Goal: Check status: Check status

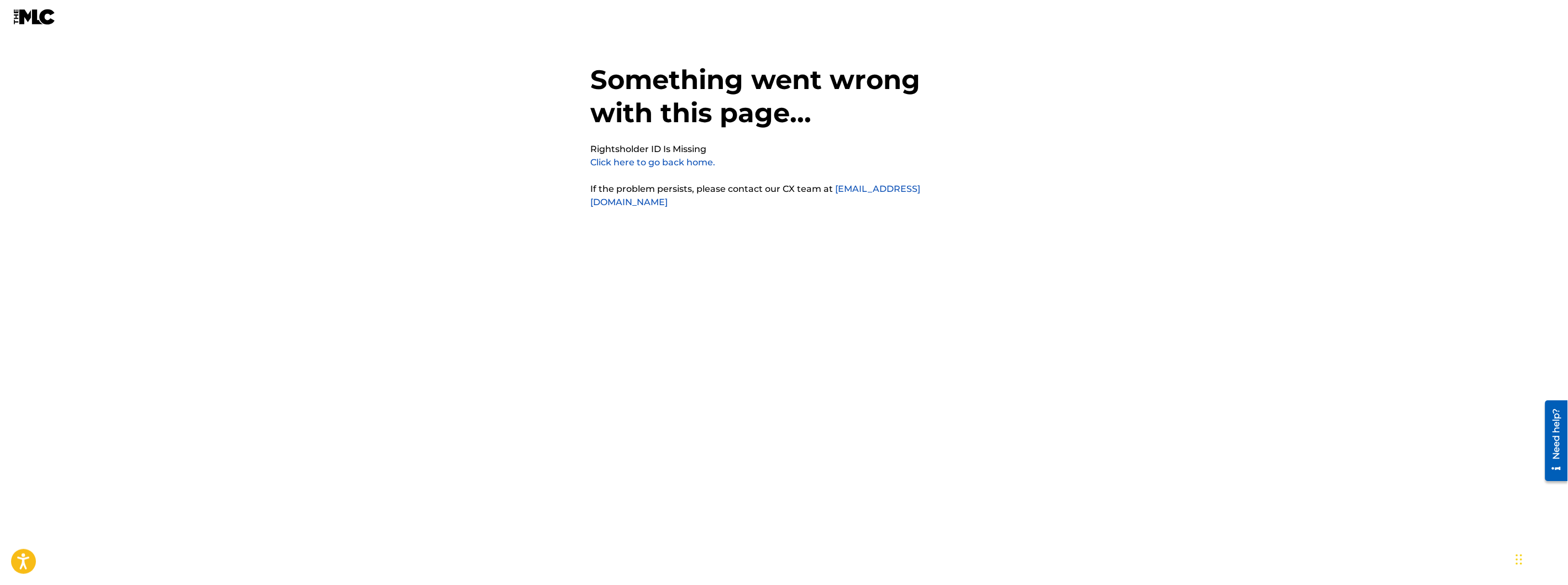
click at [653, 165] on link "Click here to go back home." at bounding box center [653, 162] width 125 height 10
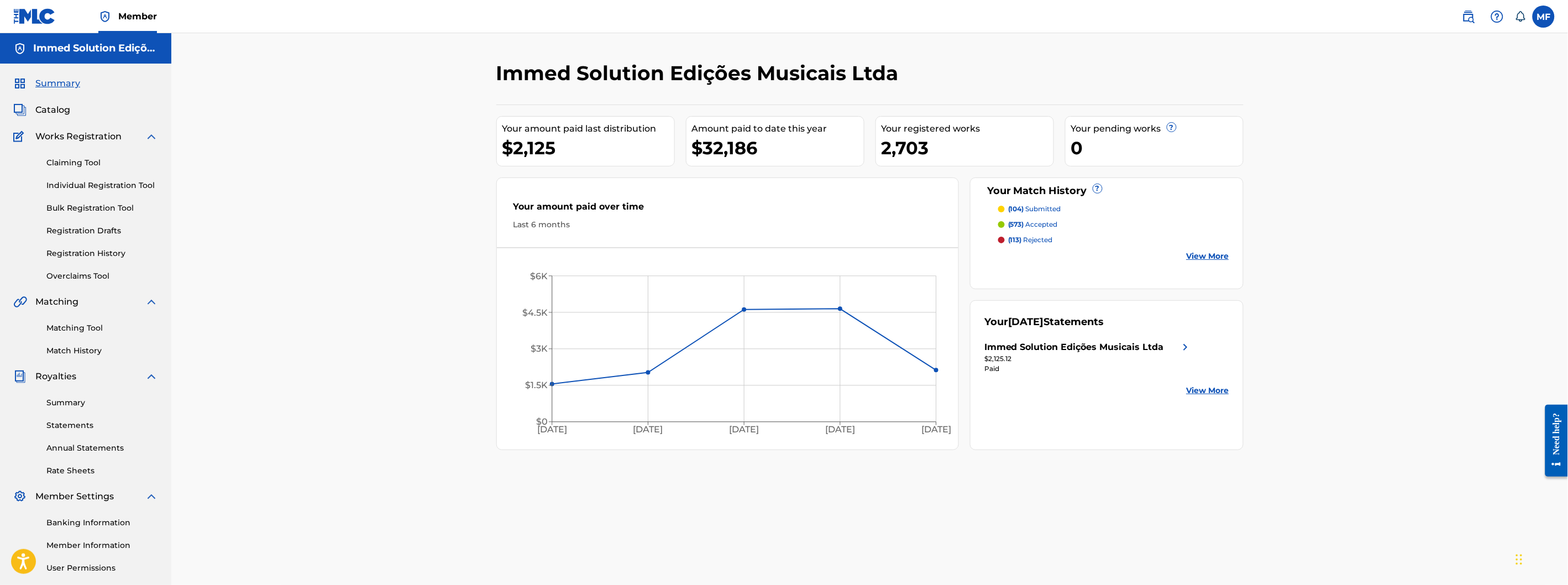
click at [97, 355] on link "Match History" at bounding box center [102, 350] width 112 height 12
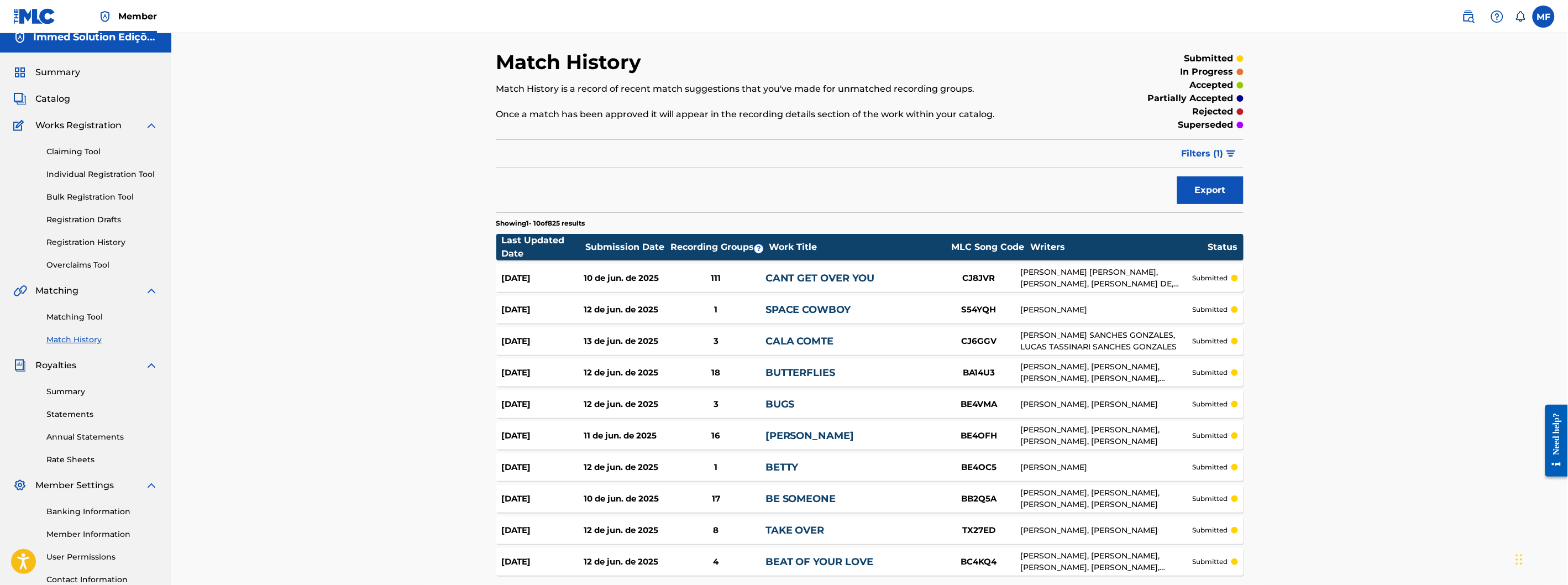
scroll to position [111, 0]
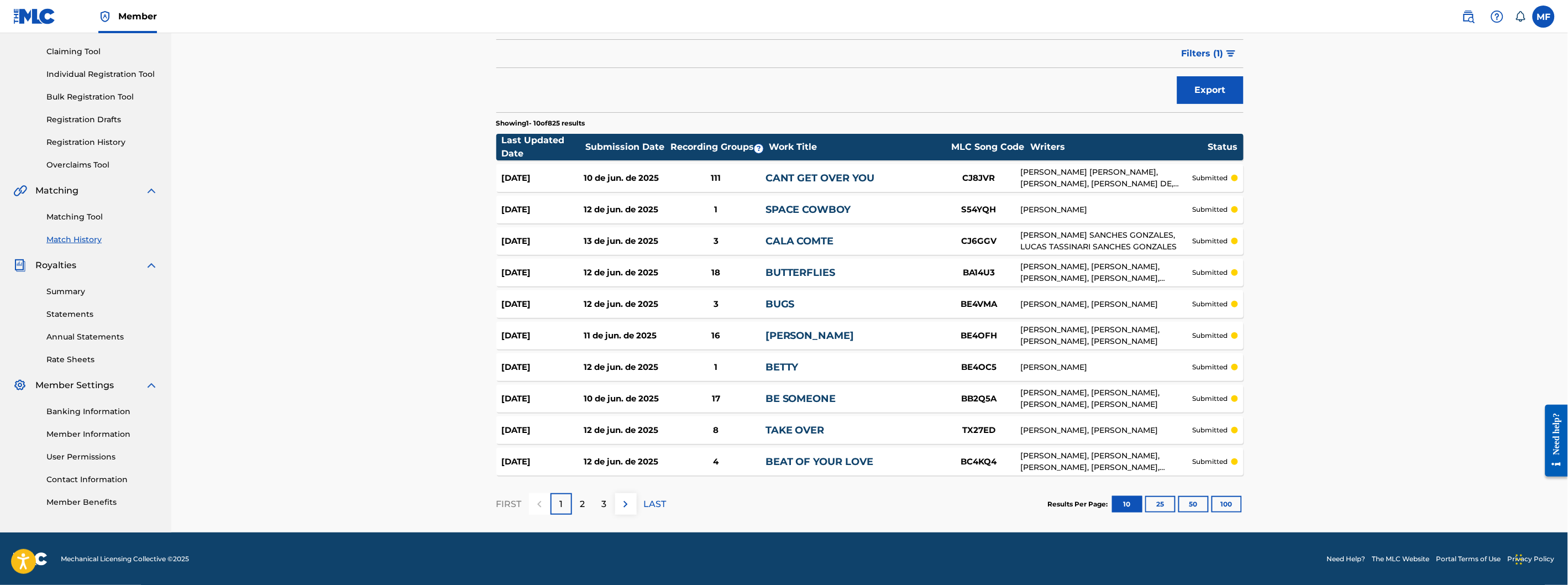
click at [1232, 496] on button "100" at bounding box center [1227, 504] width 30 height 16
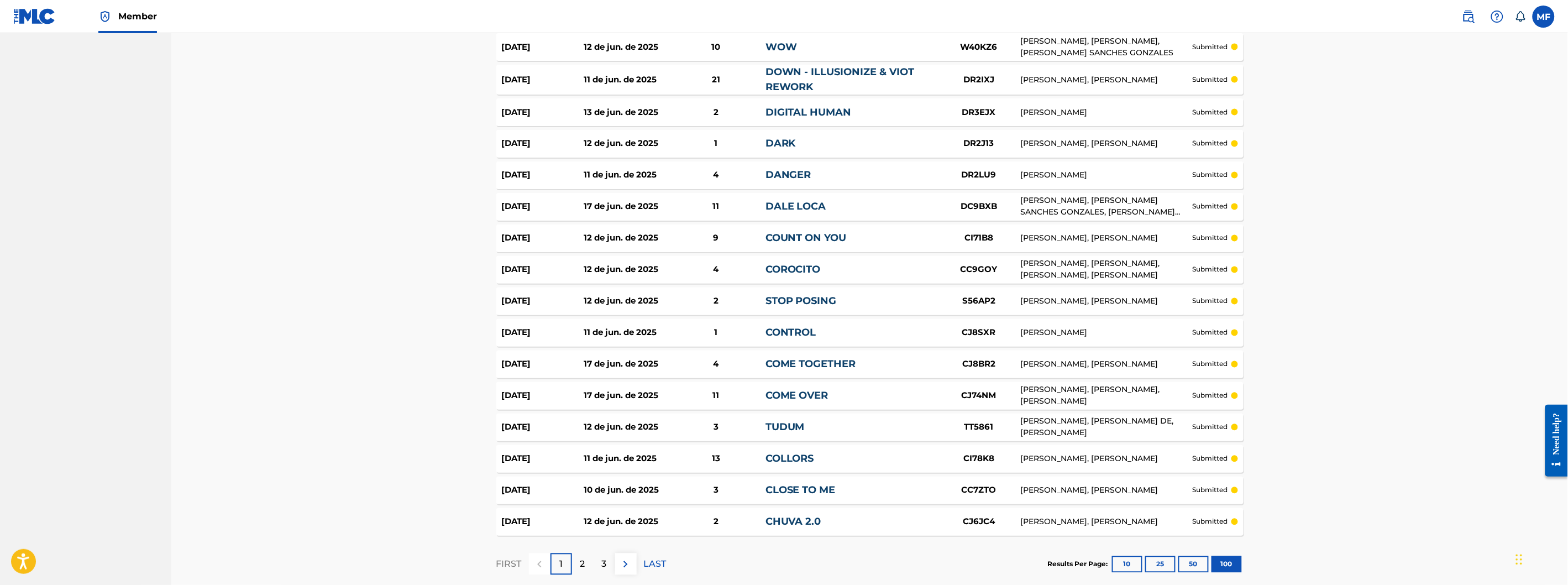
scroll to position [2950, 0]
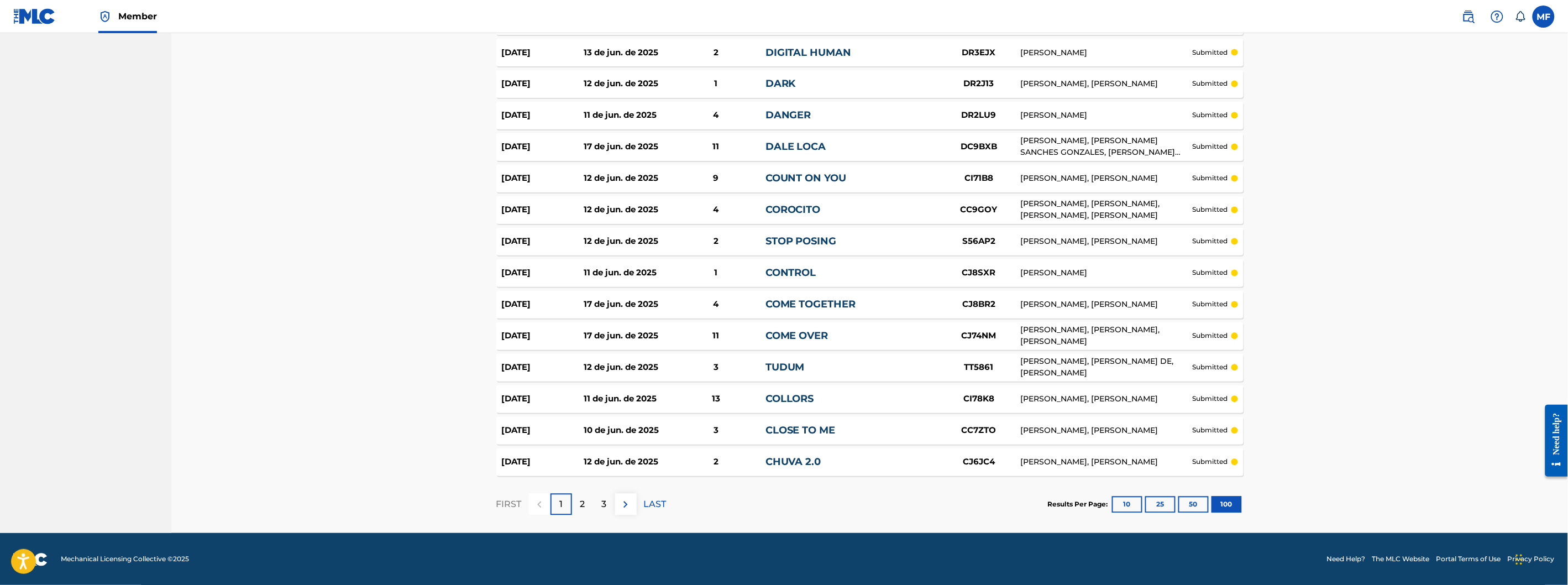
click at [585, 505] on div "2" at bounding box center [583, 504] width 21 height 21
click at [554, 502] on div "1" at bounding box center [561, 504] width 21 height 21
click at [585, 498] on div "2" at bounding box center [583, 504] width 21 height 21
click at [626, 501] on img at bounding box center [626, 505] width 13 height 13
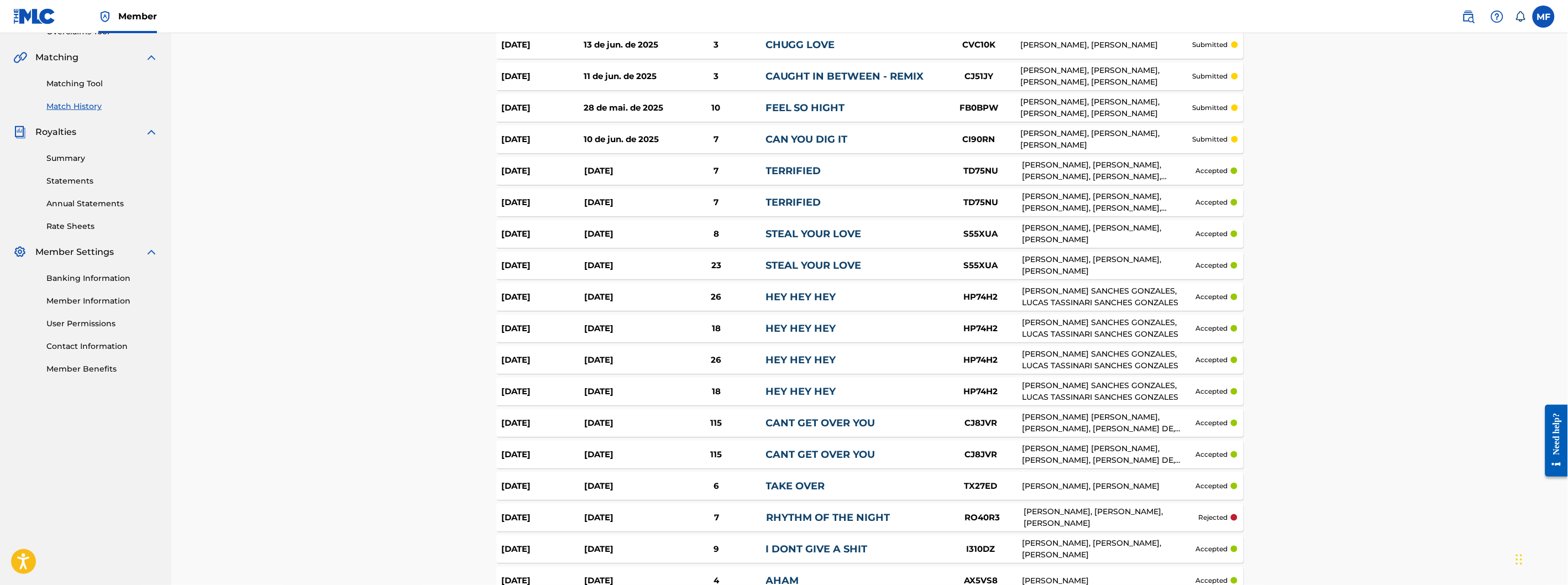
scroll to position [0, 0]
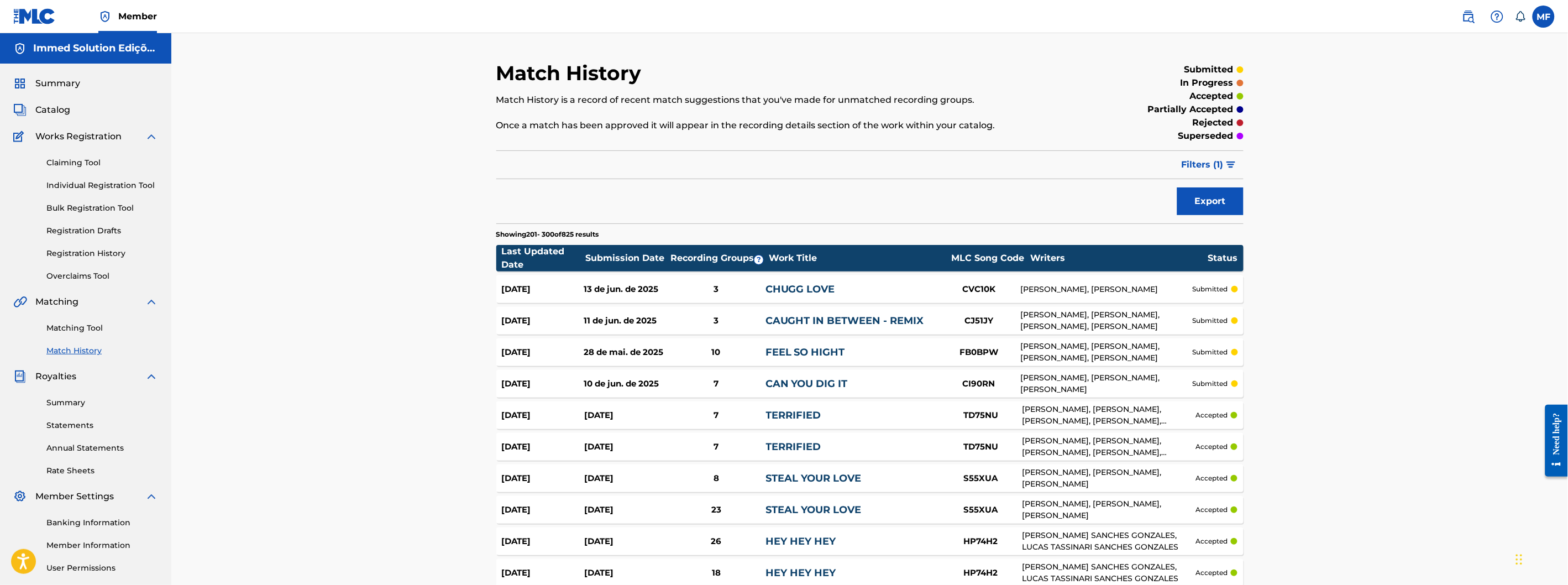
click at [66, 110] on span "Catalog" at bounding box center [52, 110] width 35 height 13
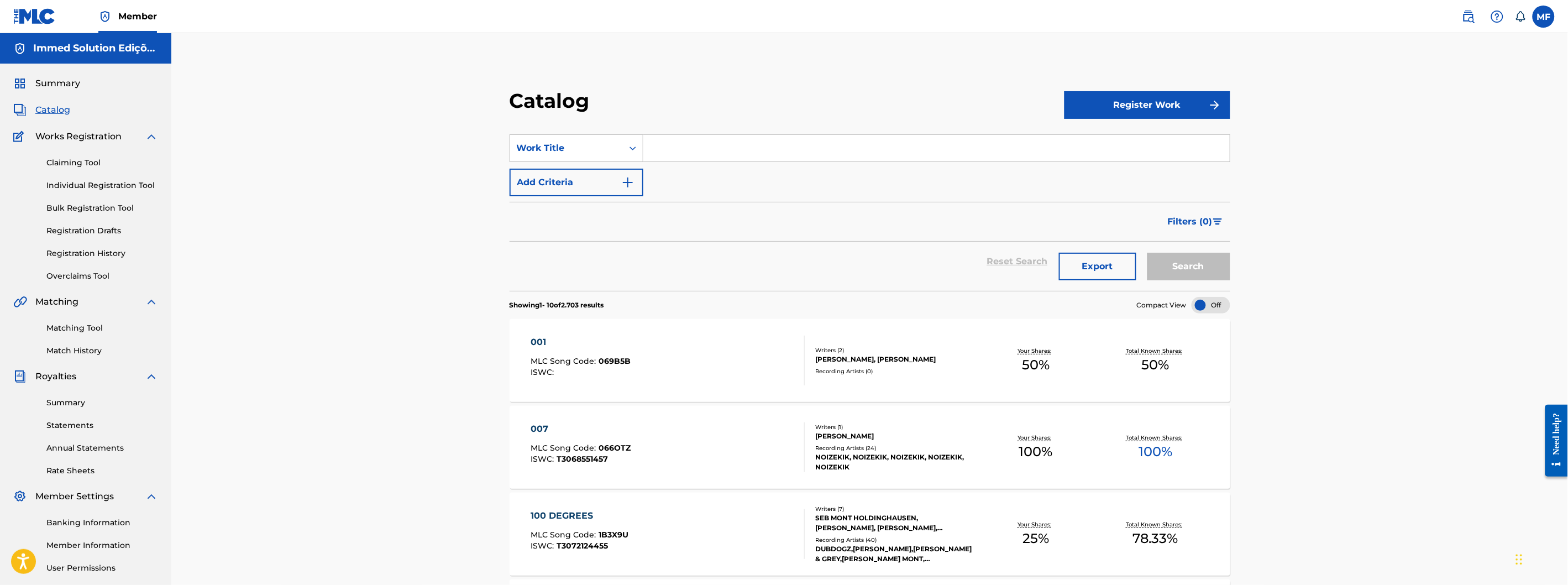
click at [74, 404] on link "Summary" at bounding box center [102, 402] width 112 height 12
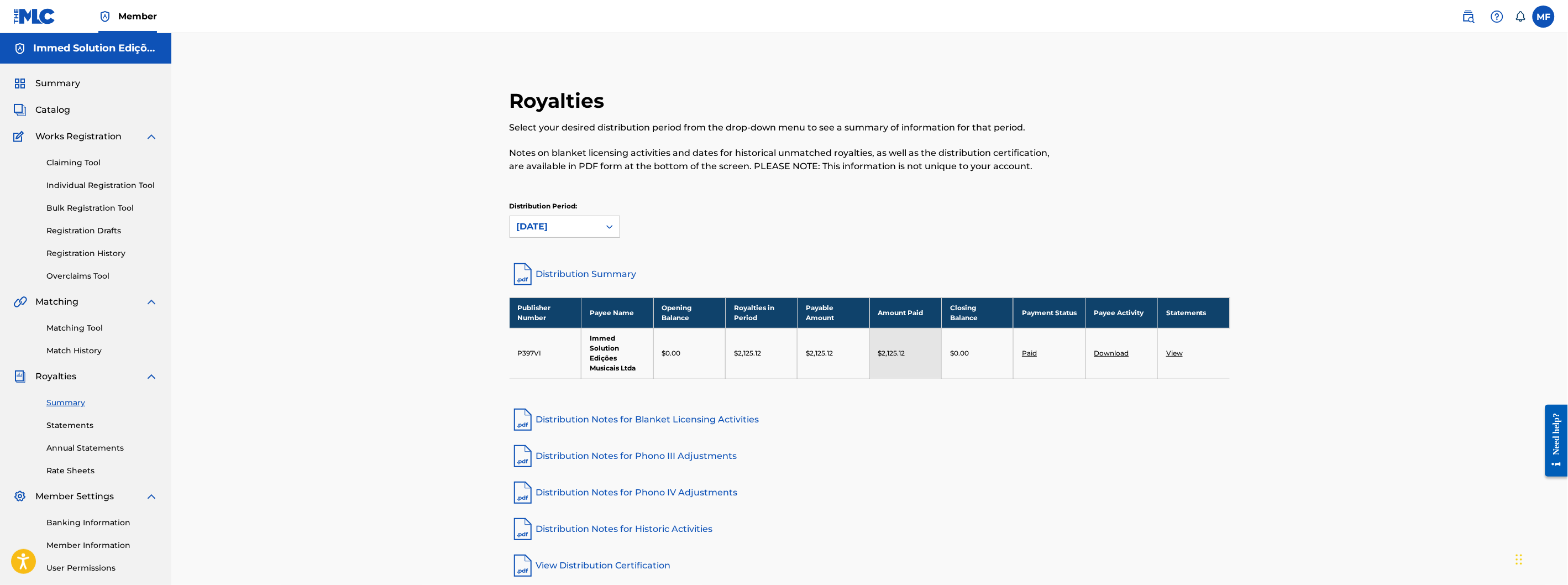
click at [68, 426] on link "Statements" at bounding box center [102, 425] width 112 height 12
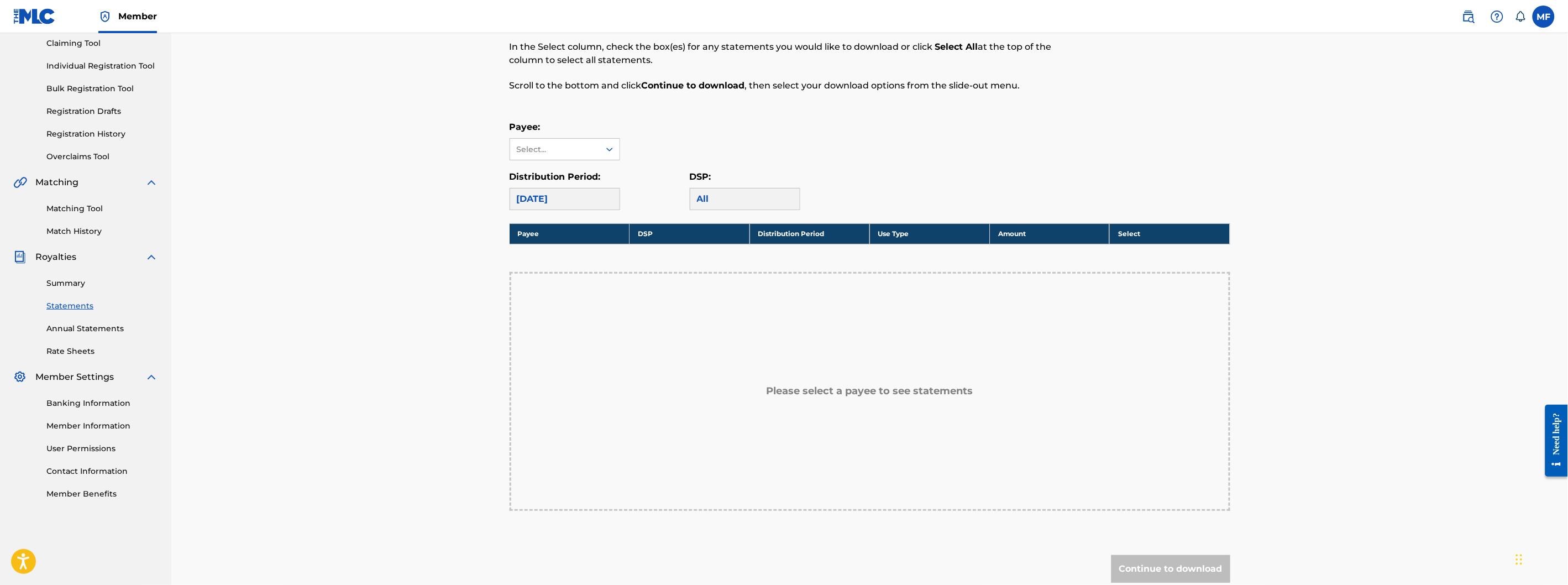
scroll to position [62, 0]
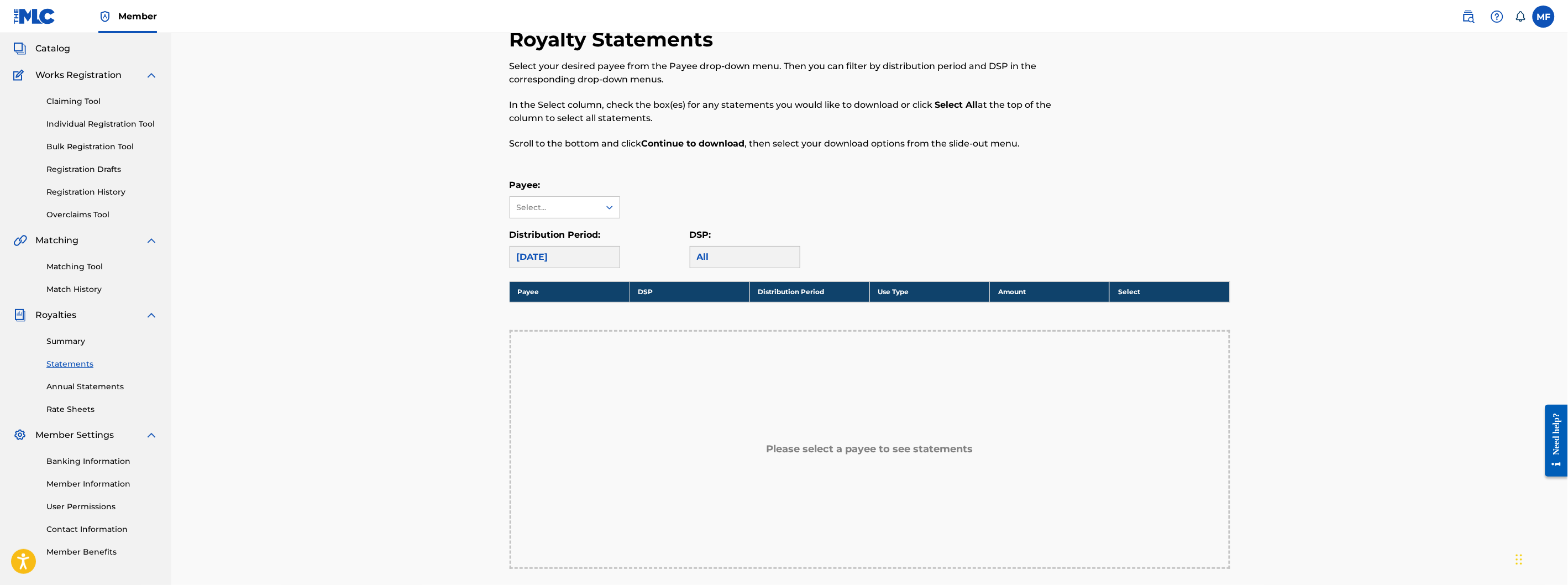
click at [90, 286] on link "Match History" at bounding box center [102, 289] width 112 height 12
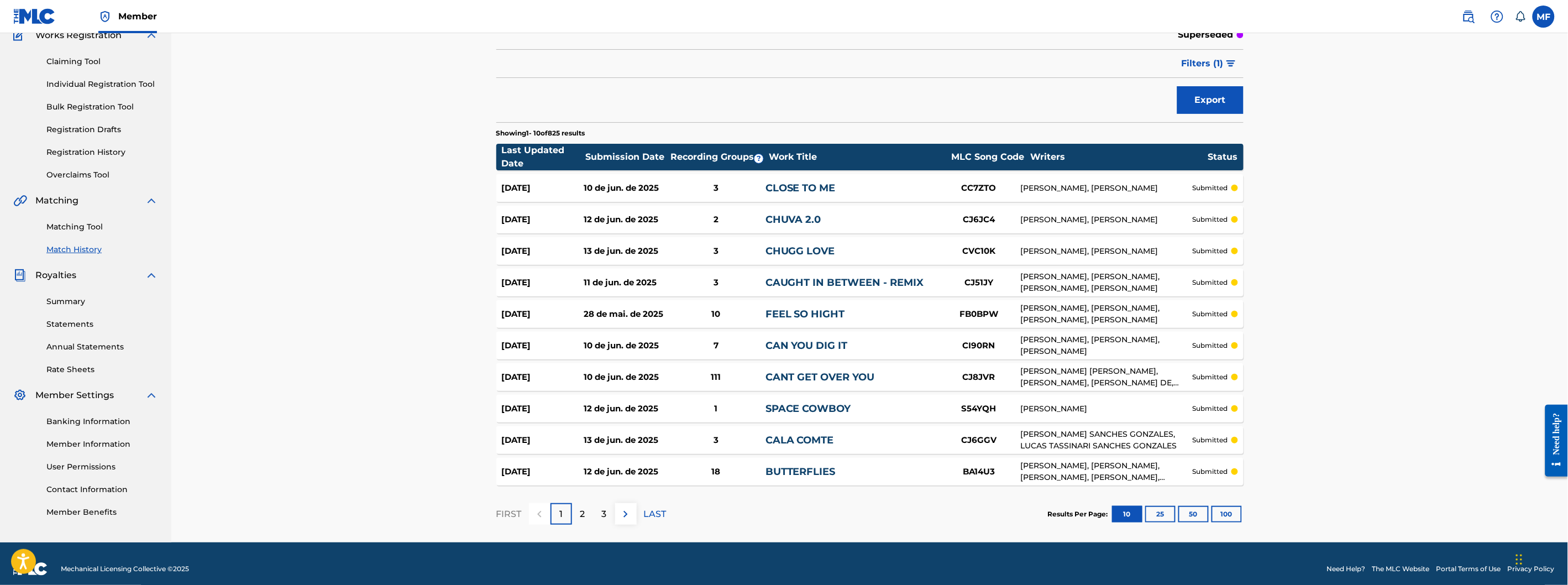
scroll to position [111, 0]
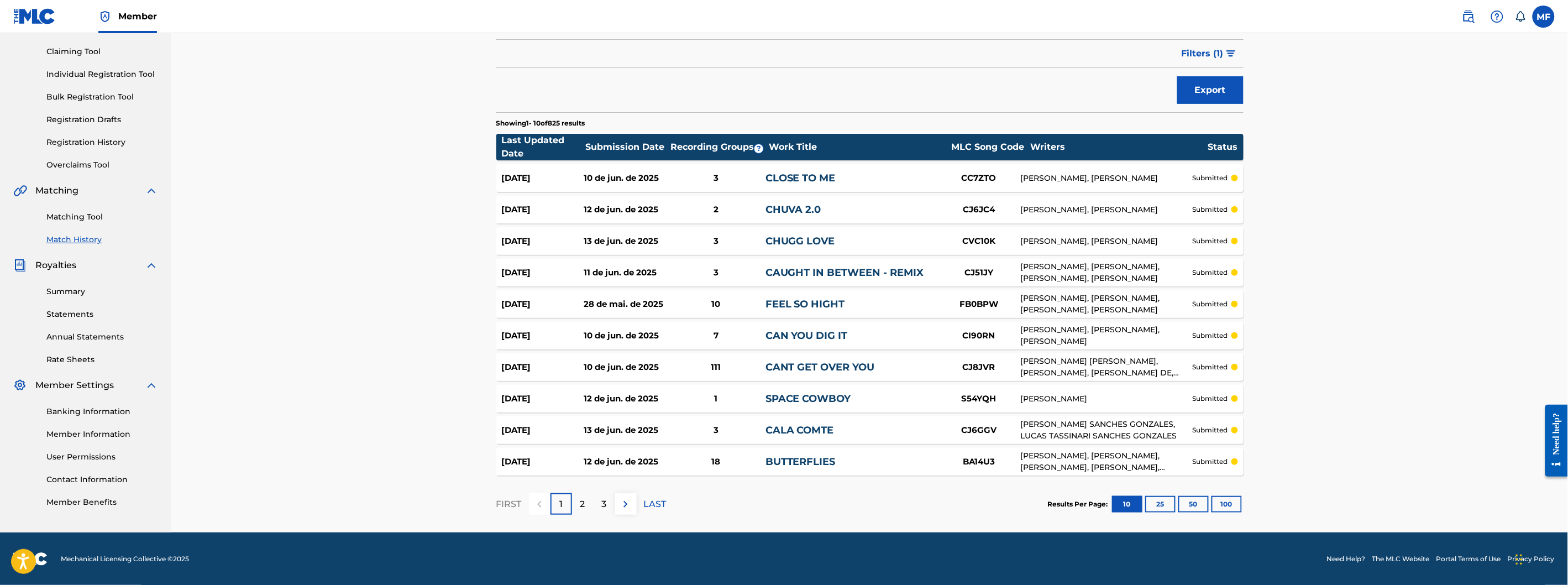
click at [1239, 503] on button "100" at bounding box center [1227, 504] width 30 height 16
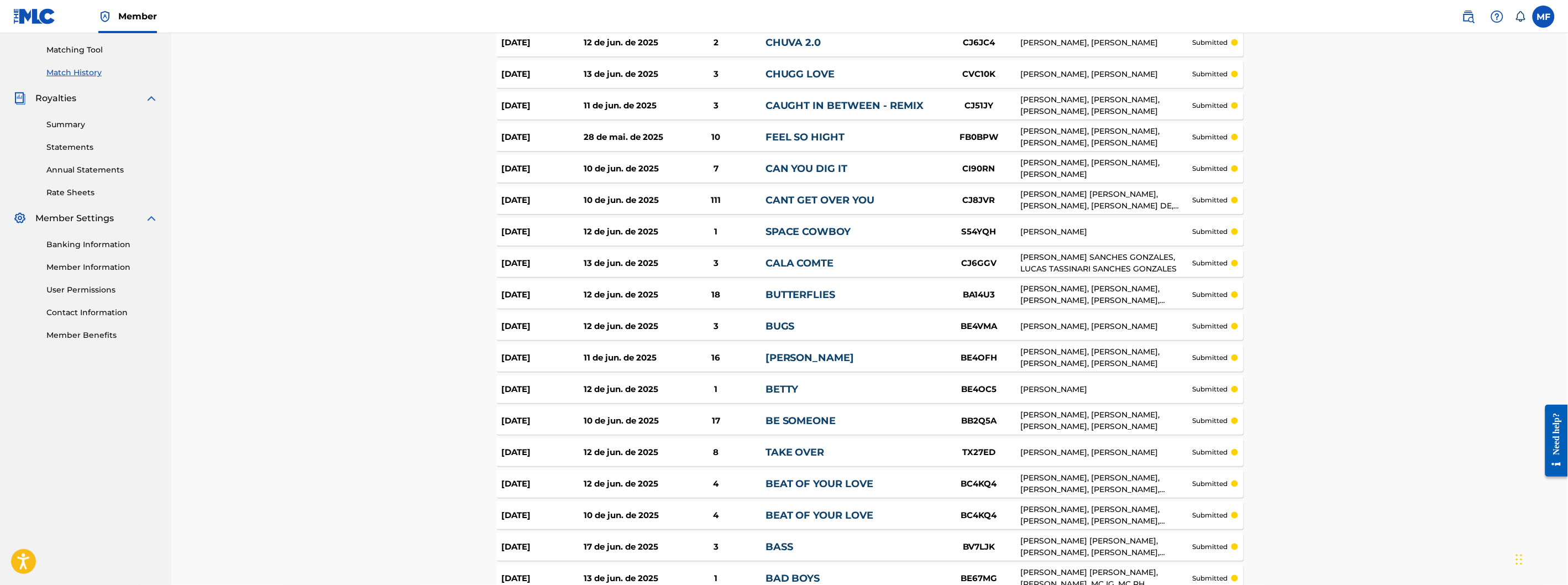
scroll to position [295, 0]
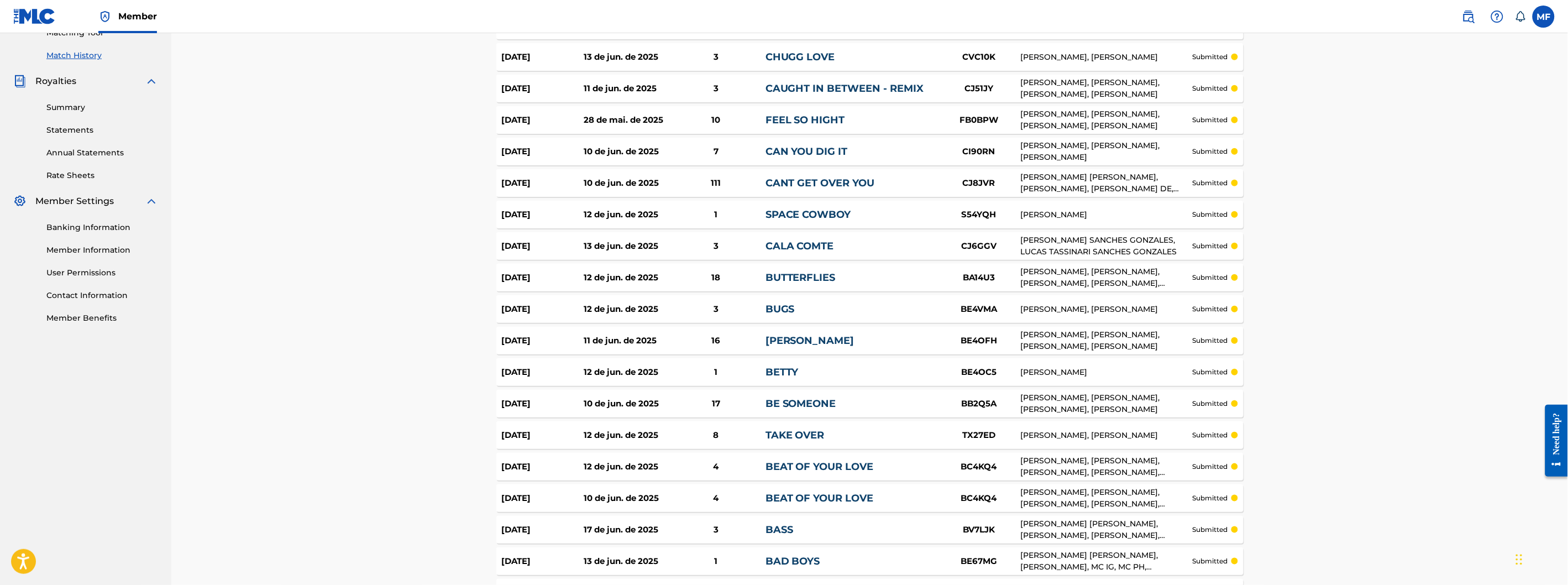
click at [859, 189] on div "CANT GET OVER YOU" at bounding box center [851, 183] width 172 height 15
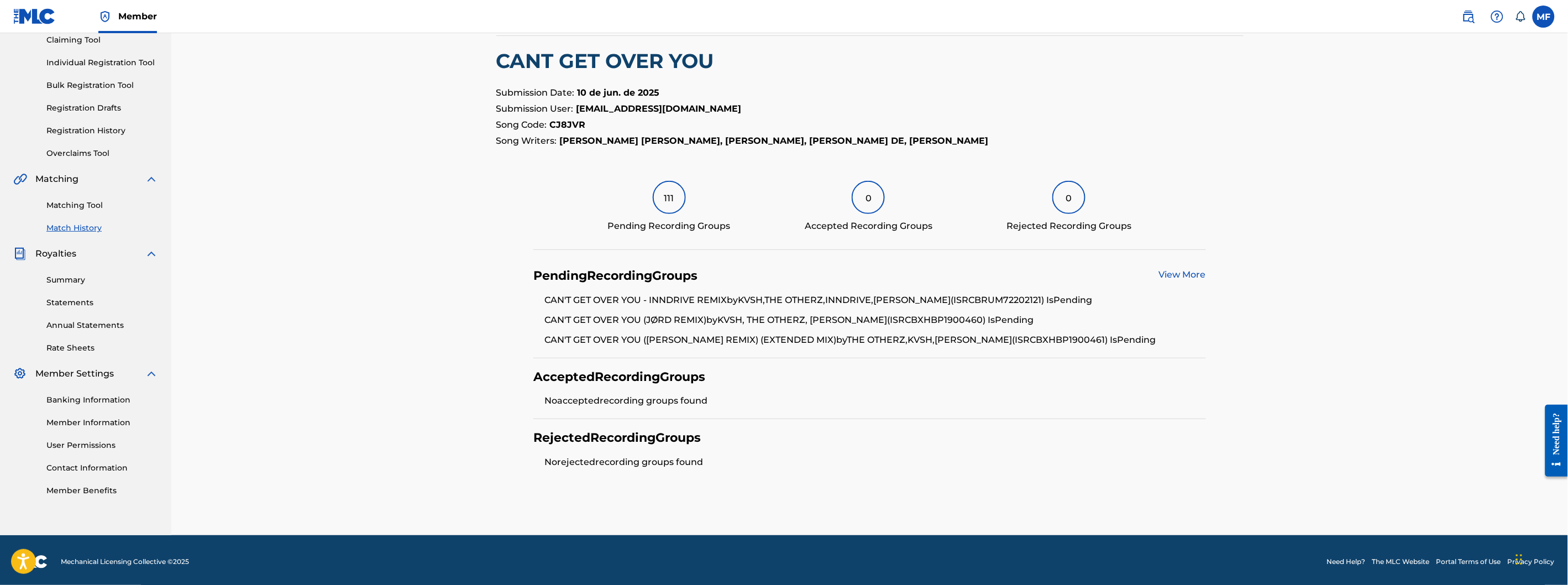
scroll to position [125, 0]
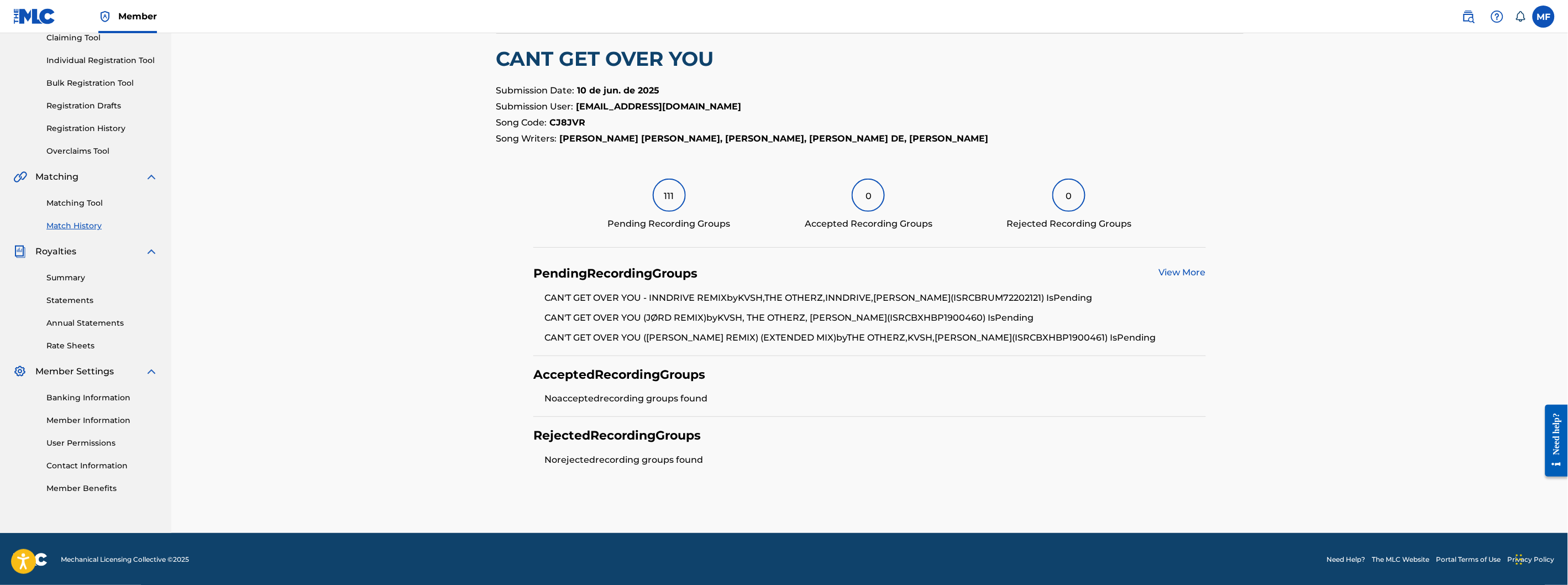
click at [1188, 275] on link "View More" at bounding box center [1182, 272] width 47 height 10
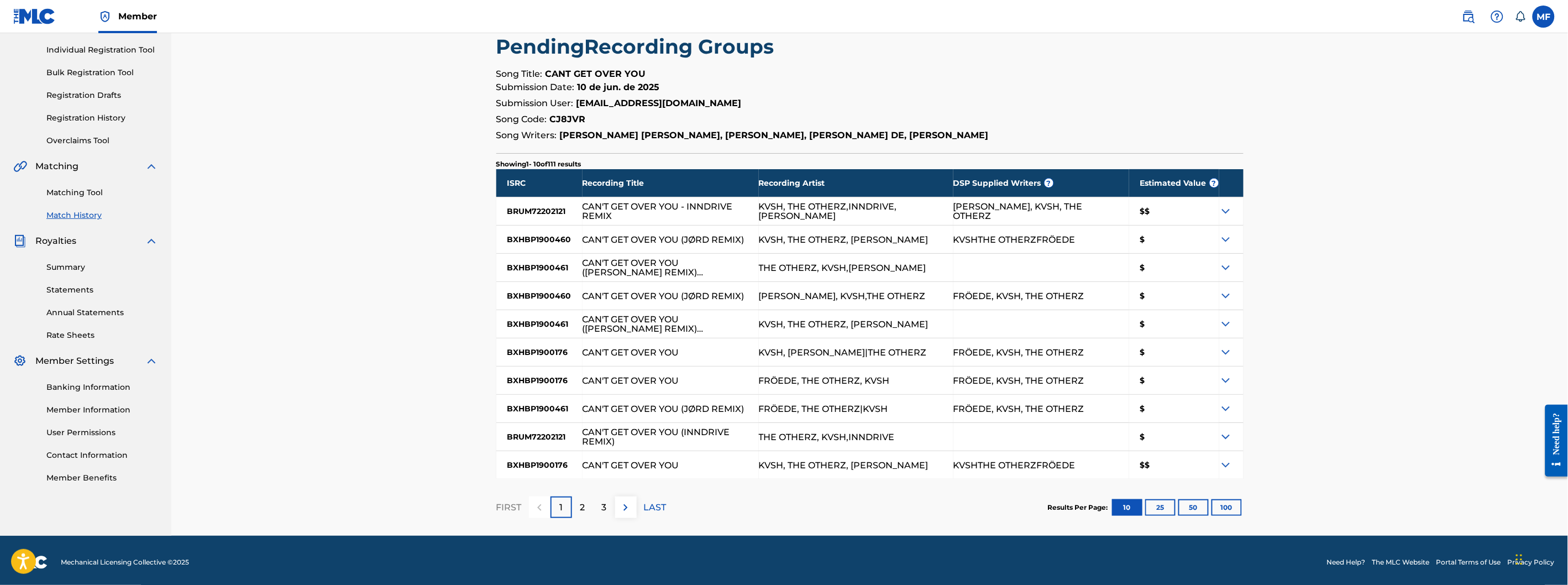
scroll to position [139, 0]
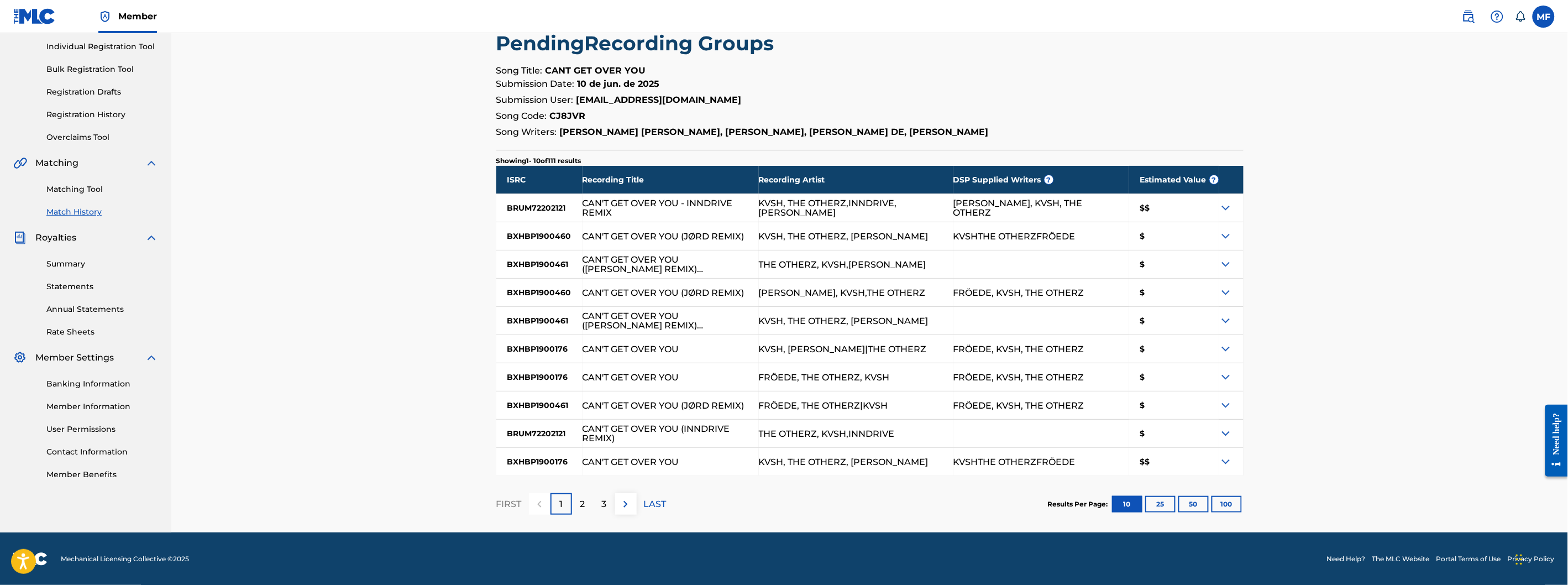
click at [1173, 505] on button "25" at bounding box center [1160, 504] width 30 height 16
click at [1224, 461] on img at bounding box center [1226, 461] width 13 height 13
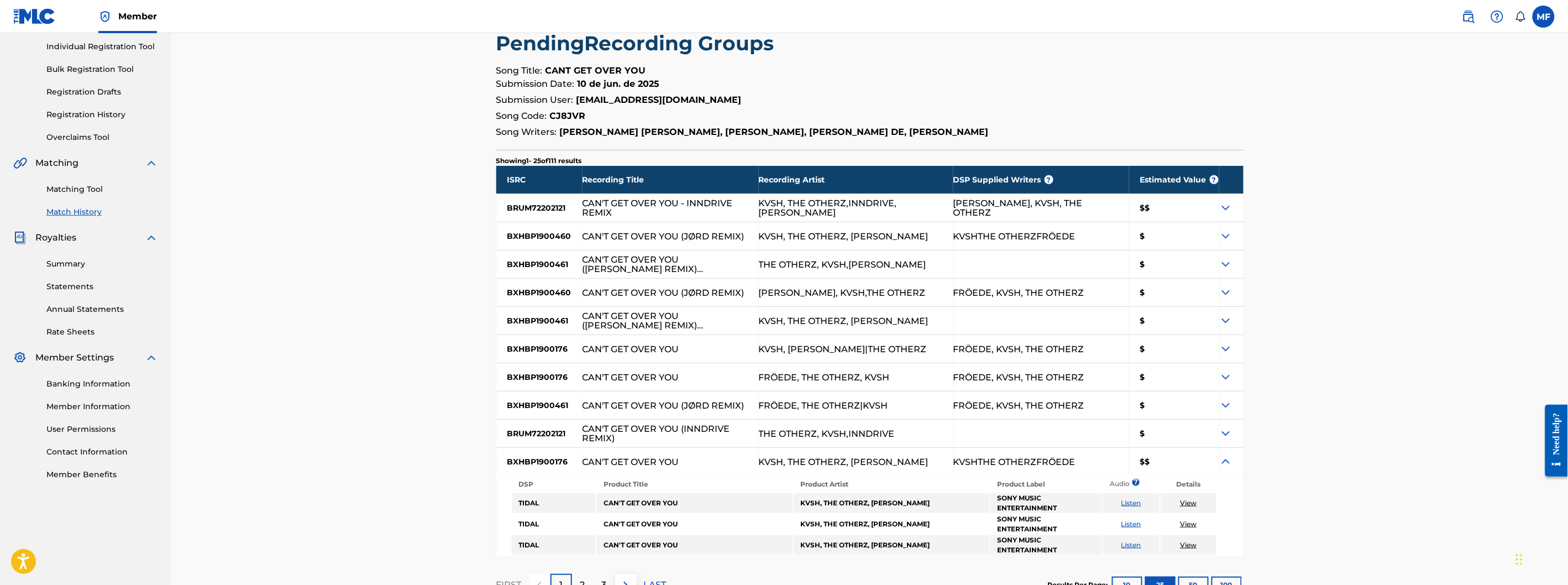
click at [1224, 461] on img at bounding box center [1226, 461] width 13 height 13
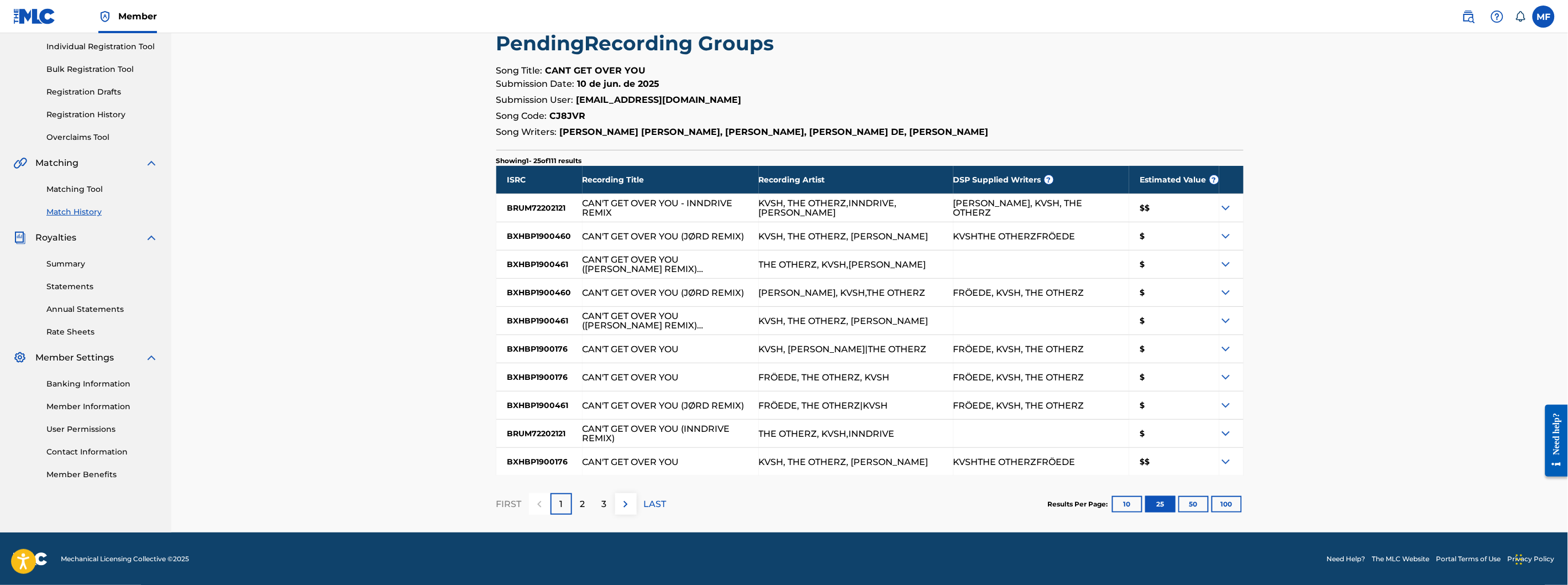
click at [1227, 202] on img at bounding box center [1226, 208] width 13 height 13
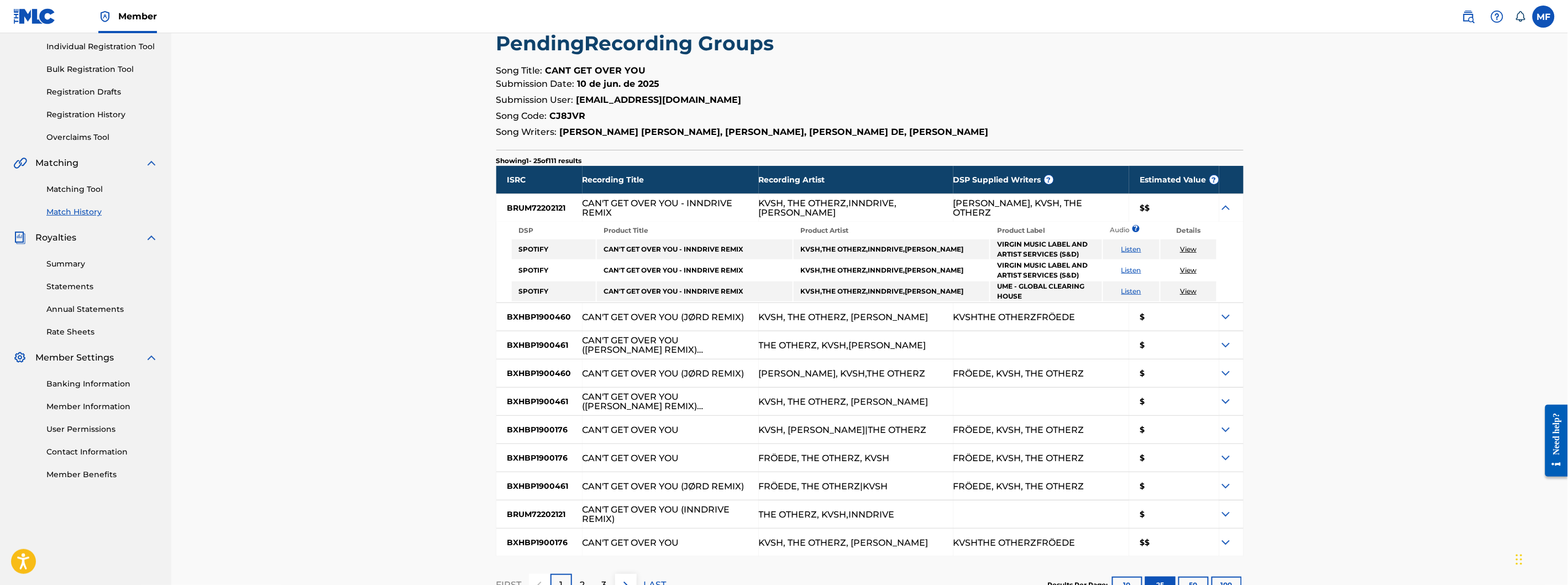
click at [1227, 202] on img at bounding box center [1226, 208] width 13 height 13
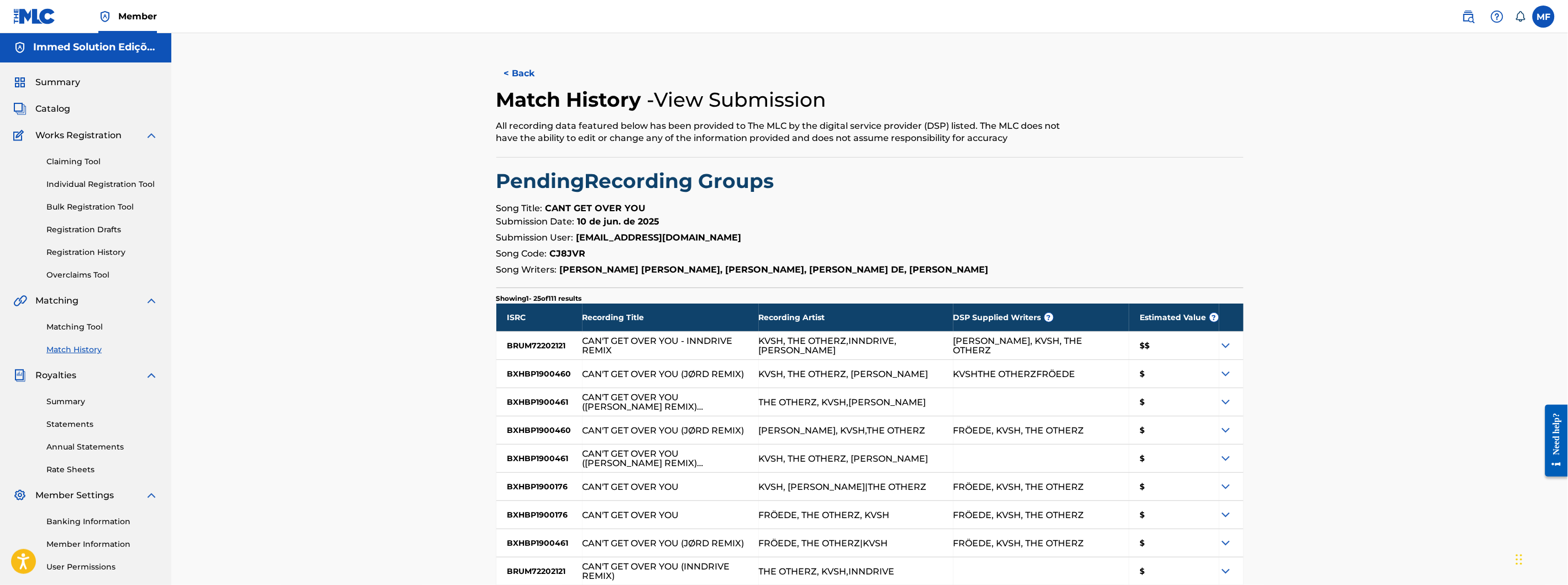
scroll to position [0, 0]
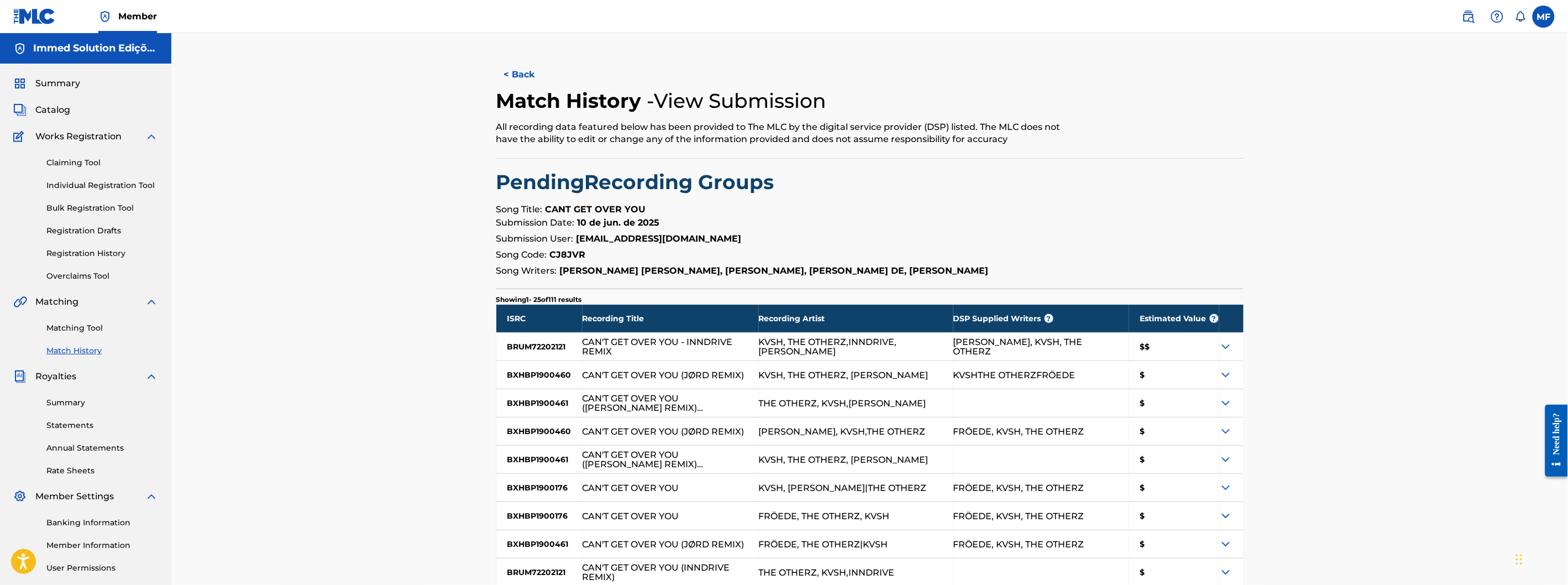
click at [516, 68] on button "< Back" at bounding box center [529, 74] width 66 height 27
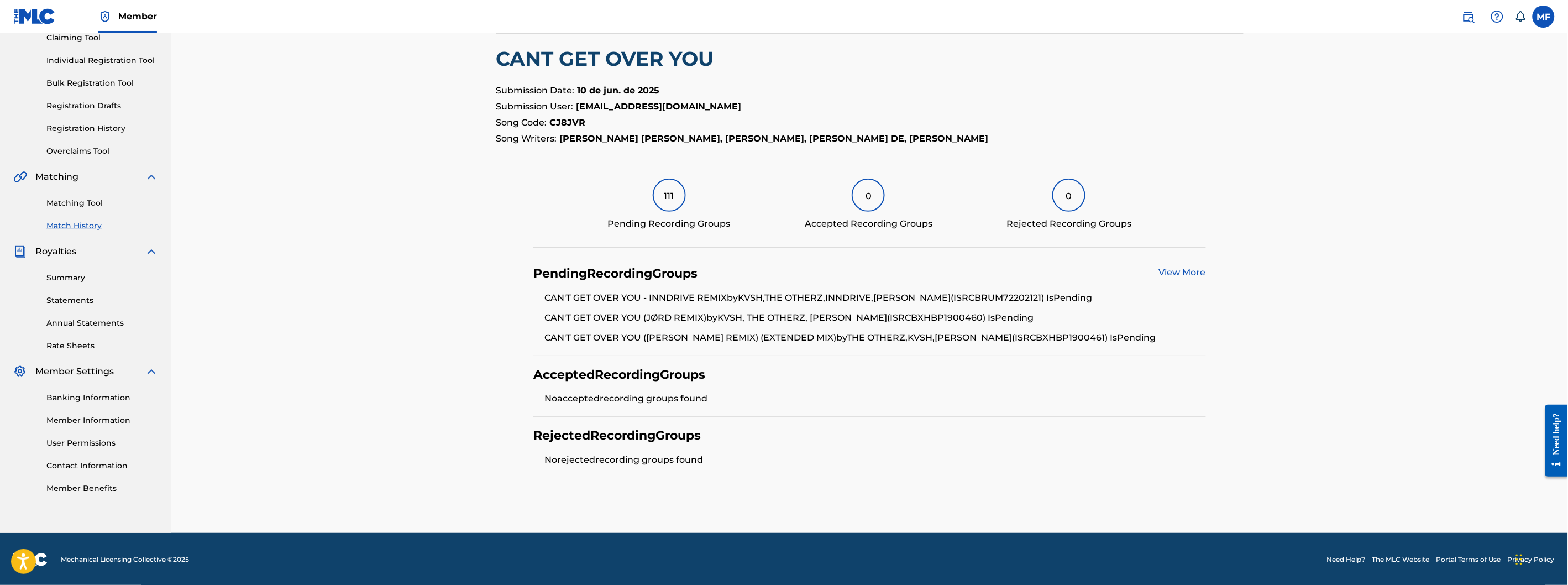
click at [1555, 442] on div "Need help?" at bounding box center [1556, 433] width 15 height 42
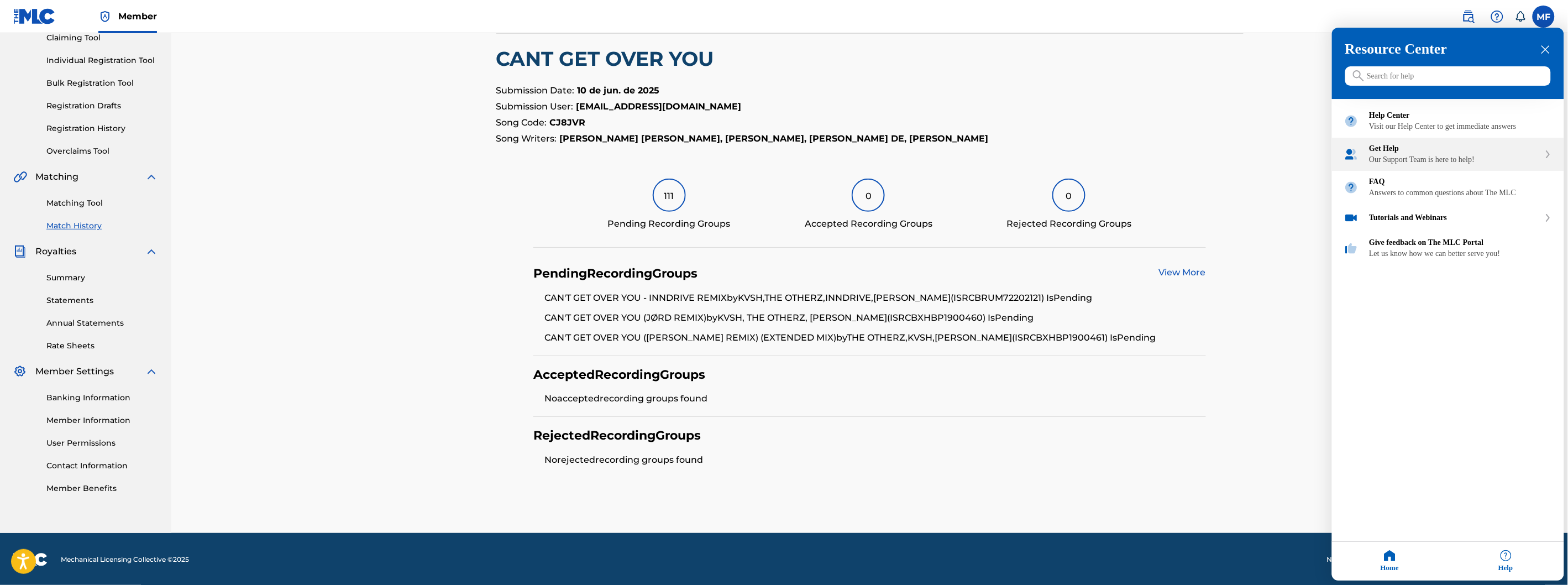
click at [1428, 165] on div "Our Support Team is here to help!" at bounding box center [1454, 160] width 170 height 9
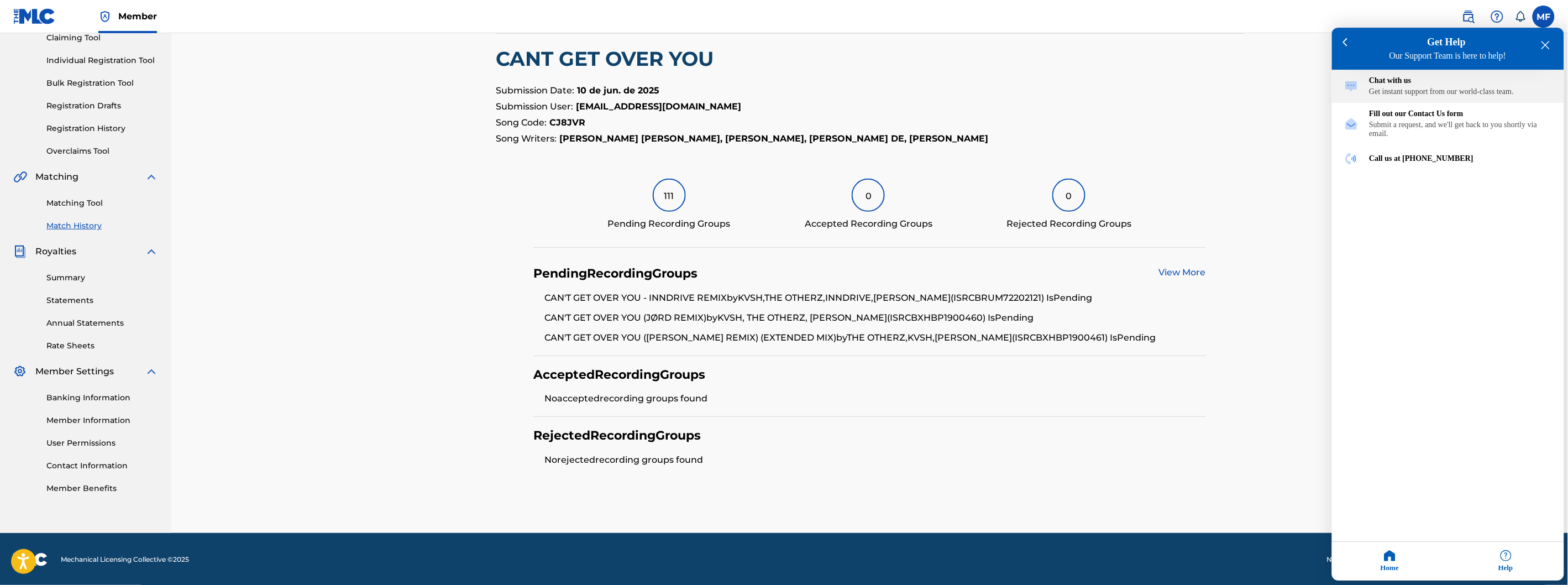
click at [1441, 93] on div "Get instant support from our world-class team." at bounding box center [1460, 92] width 182 height 9
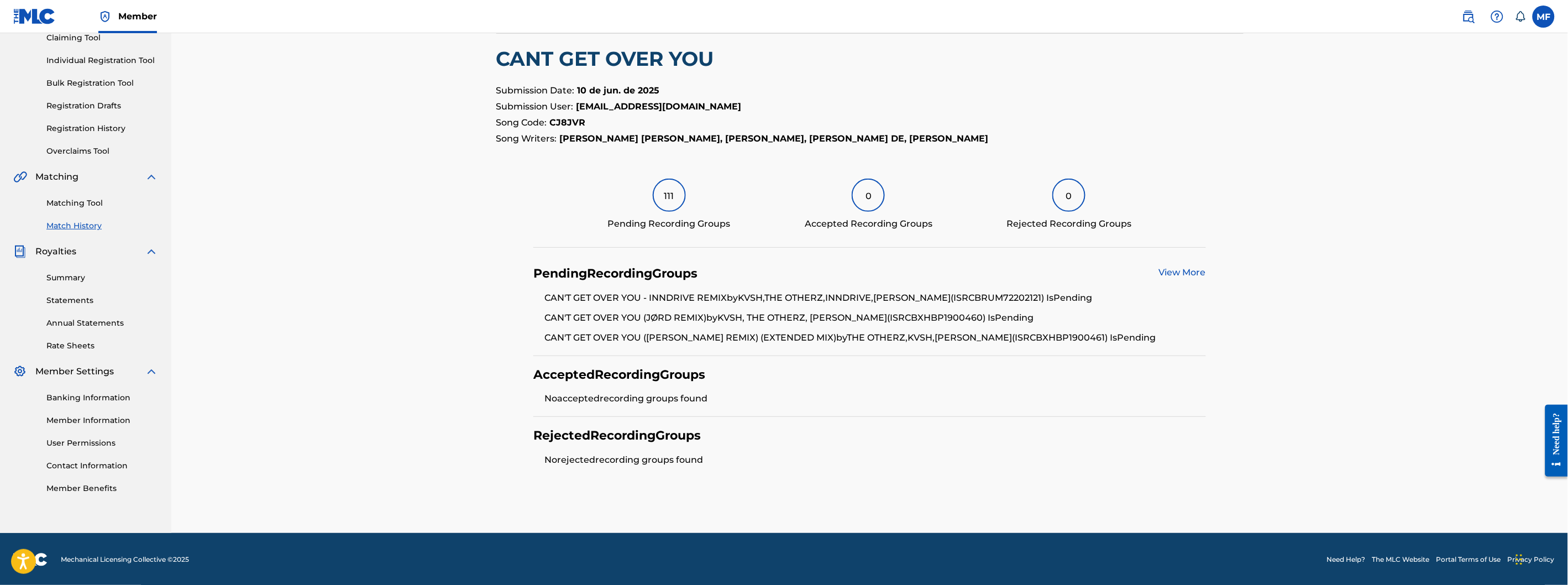
click at [1517, 566] on div "Widget de chat" at bounding box center [1444, 362] width 247 height 444
drag, startPoint x: 1520, startPoint y: 561, endPoint x: 1500, endPoint y: 560, distance: 20.0
click at [1500, 560] on div "Widget de chat" at bounding box center [1422, 362] width 247 height 444
click at [1450, 126] on div "< Back Match History - View Submission All recording data featured below has be…" at bounding box center [870, 220] width 1397 height 625
click at [1466, 134] on div "< Back Match History - View Submission All recording data featured below has be…" at bounding box center [870, 220] width 1397 height 625
